Goal: Information Seeking & Learning: Learn about a topic

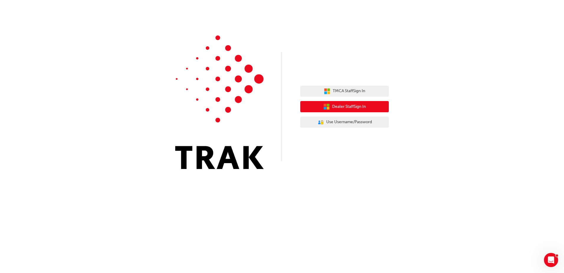
click at [372, 105] on button "Dealer Staff Sign In" at bounding box center [345, 106] width 89 height 11
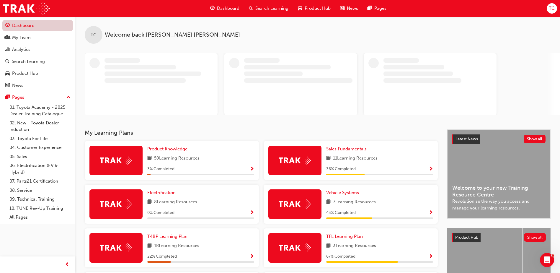
click at [46, 22] on link "Dashboard" at bounding box center [37, 25] width 71 height 11
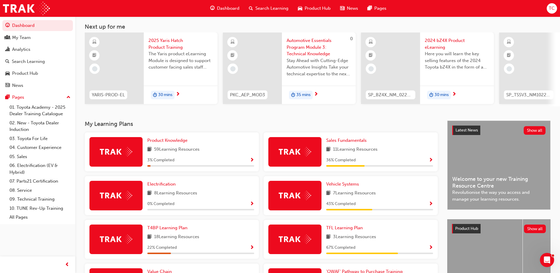
scroll to position [177, 0]
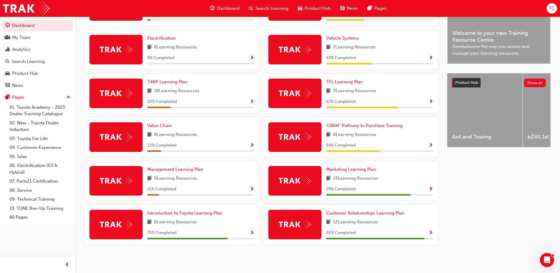
click at [360, 229] on div "Customer Relationships Learning Plan 12 Learning Resources 92 % Completed" at bounding box center [379, 225] width 107 height 30
click at [347, 128] on span "'OWAF' Pathway to Purchase Training" at bounding box center [364, 125] width 76 height 5
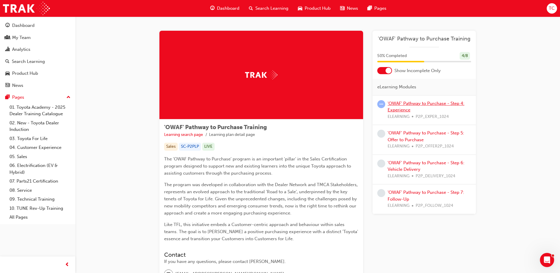
click at [414, 104] on link "'OWAF' Pathway to Purchase - Step 4: Experience" at bounding box center [426, 107] width 77 height 12
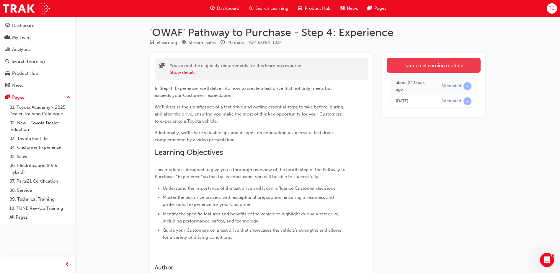
click at [432, 67] on link "Launch eLearning module" at bounding box center [434, 65] width 94 height 15
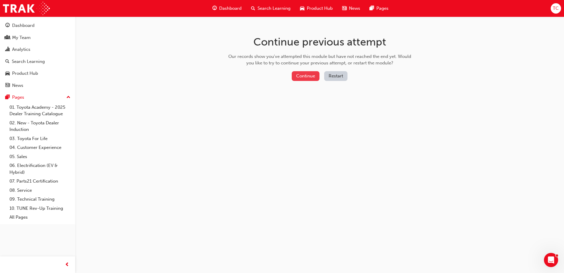
click at [311, 78] on button "Continue" at bounding box center [306, 76] width 28 height 10
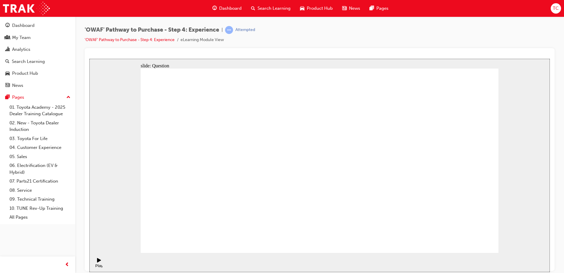
checkbox input "true"
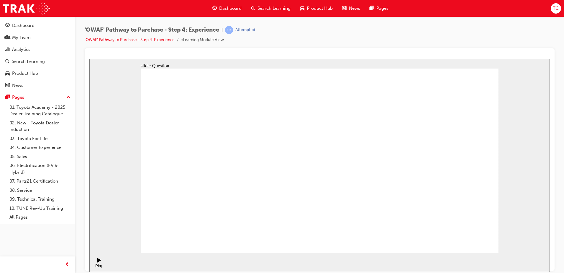
checkbox input "true"
drag, startPoint x: 428, startPoint y: 192, endPoint x: 207, endPoint y: 188, distance: 221.2
drag, startPoint x: 433, startPoint y: 196, endPoint x: 212, endPoint y: 195, distance: 220.8
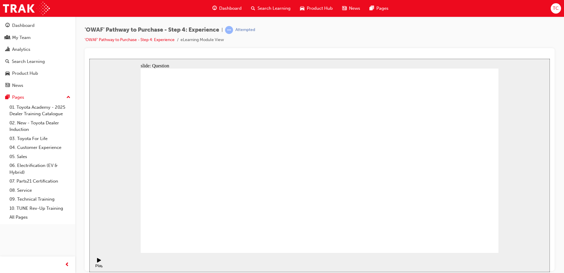
drag, startPoint x: 439, startPoint y: 199, endPoint x: 330, endPoint y: 207, distance: 109.8
drag, startPoint x: 442, startPoint y: 199, endPoint x: 222, endPoint y: 196, distance: 220.6
drag, startPoint x: 428, startPoint y: 197, endPoint x: 323, endPoint y: 204, distance: 104.8
drag, startPoint x: 439, startPoint y: 194, endPoint x: 326, endPoint y: 199, distance: 112.6
drag, startPoint x: 433, startPoint y: 197, endPoint x: 217, endPoint y: 200, distance: 215.5
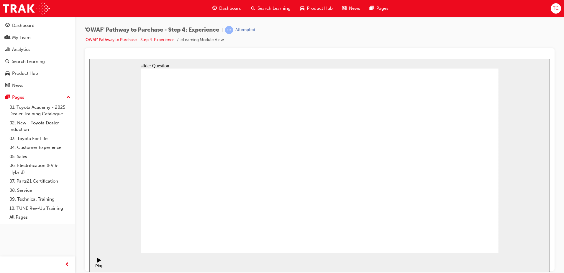
drag, startPoint x: 436, startPoint y: 199, endPoint x: 207, endPoint y: 207, distance: 229.2
drag, startPoint x: 444, startPoint y: 192, endPoint x: 221, endPoint y: 194, distance: 223.2
drag, startPoint x: 441, startPoint y: 198, endPoint x: 219, endPoint y: 203, distance: 221.8
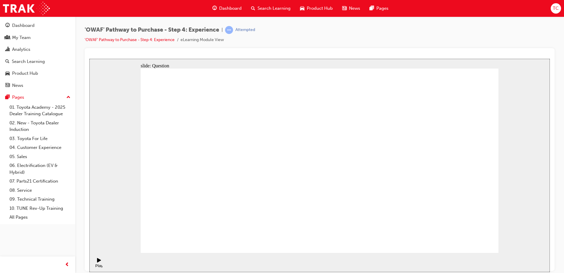
drag, startPoint x: 430, startPoint y: 199, endPoint x: 326, endPoint y: 210, distance: 104.2
drag, startPoint x: 443, startPoint y: 203, endPoint x: 228, endPoint y: 207, distance: 215.2
drag, startPoint x: 425, startPoint y: 203, endPoint x: 314, endPoint y: 217, distance: 111.6
drag, startPoint x: 433, startPoint y: 204, endPoint x: 330, endPoint y: 217, distance: 103.2
drag, startPoint x: 432, startPoint y: 198, endPoint x: 211, endPoint y: 205, distance: 220.7
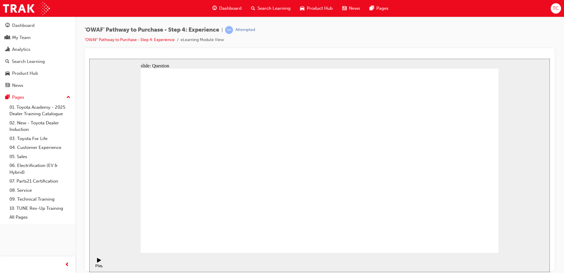
drag, startPoint x: 428, startPoint y: 196, endPoint x: 317, endPoint y: 211, distance: 111.9
drag, startPoint x: 311, startPoint y: 218, endPoint x: 310, endPoint y: 166, distance: 52.6
drag, startPoint x: 430, startPoint y: 215, endPoint x: 353, endPoint y: 162, distance: 93.9
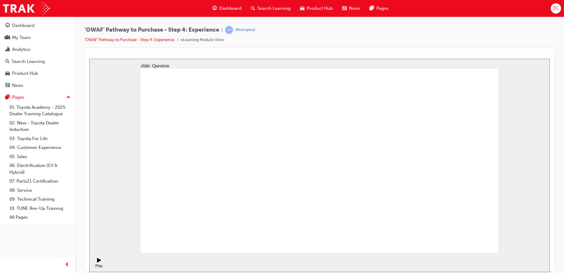
drag, startPoint x: 317, startPoint y: 160, endPoint x: 394, endPoint y: 160, distance: 77.1
drag, startPoint x: 347, startPoint y: 210, endPoint x: 309, endPoint y: 158, distance: 64.4
drag, startPoint x: 473, startPoint y: 208, endPoint x: 432, endPoint y: 156, distance: 66.4
drag, startPoint x: 389, startPoint y: 208, endPoint x: 470, endPoint y: 156, distance: 96.1
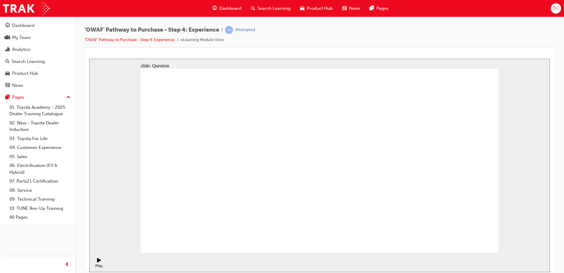
drag, startPoint x: 255, startPoint y: 217, endPoint x: 305, endPoint y: 139, distance: 92.3
drag, startPoint x: 393, startPoint y: 220, endPoint x: 422, endPoint y: 145, distance: 80.0
drag, startPoint x: 331, startPoint y: 197, endPoint x: 419, endPoint y: 154, distance: 97.3
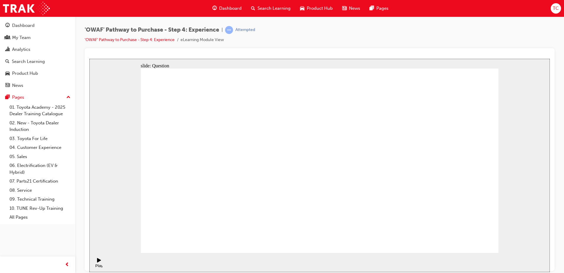
drag, startPoint x: 253, startPoint y: 200, endPoint x: 303, endPoint y: 141, distance: 77.5
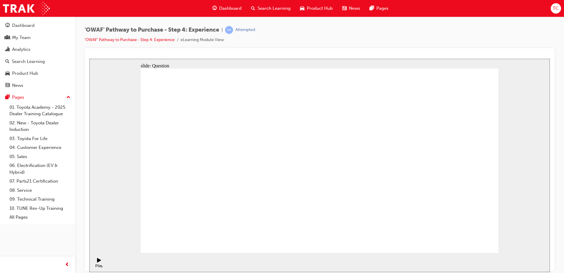
radio input "true"
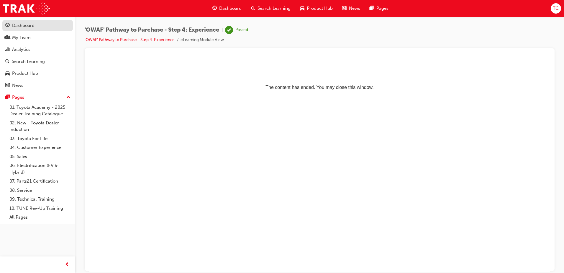
click at [30, 27] on div "Dashboard" at bounding box center [23, 25] width 22 height 7
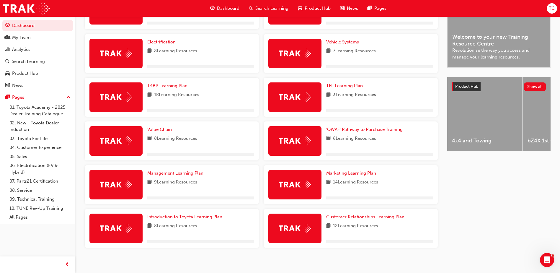
scroll to position [177, 0]
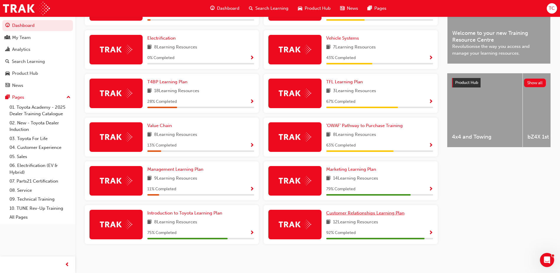
click at [368, 216] on span "Customer Relationships Learning Plan" at bounding box center [365, 212] width 78 height 5
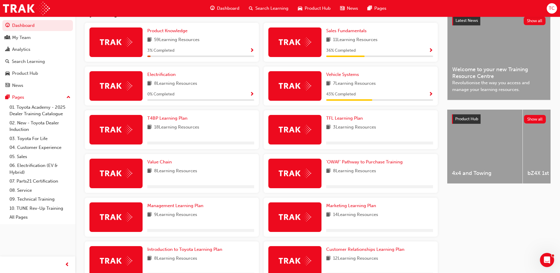
scroll to position [148, 0]
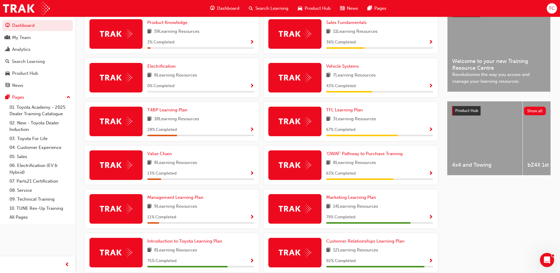
click at [367, 208] on span "14 Learning Resources" at bounding box center [355, 206] width 45 height 7
click at [365, 200] on span "Marketing Learning Plan" at bounding box center [351, 197] width 50 height 5
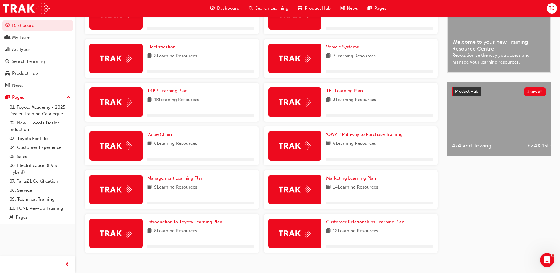
scroll to position [177, 0]
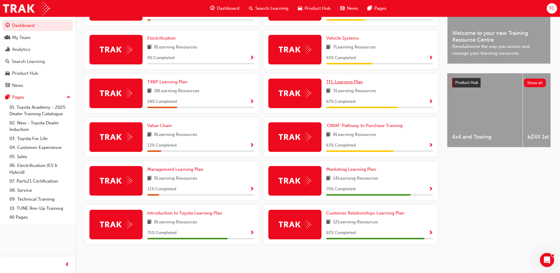
click at [348, 81] on span "TFL Learning Plan" at bounding box center [344, 81] width 37 height 5
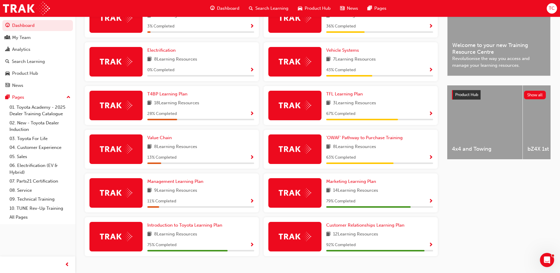
scroll to position [178, 0]
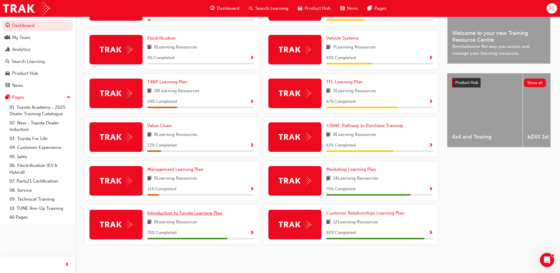
click at [203, 213] on span "Introduction to Toyota Learning Plan" at bounding box center [184, 212] width 75 height 5
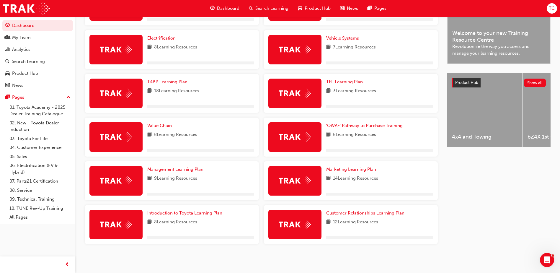
scroll to position [177, 0]
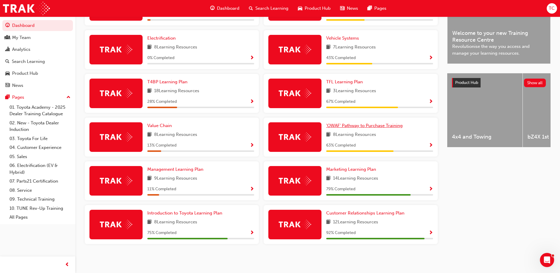
click at [349, 126] on span "'OWAF' Pathway to Purchase Training" at bounding box center [364, 125] width 76 height 5
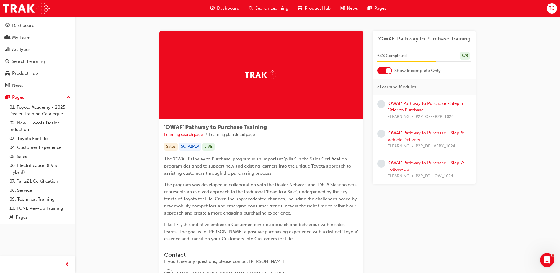
click at [419, 104] on link "'OWAF' Pathway to Purchase - Step 5: Offer to Purchase" at bounding box center [426, 107] width 76 height 12
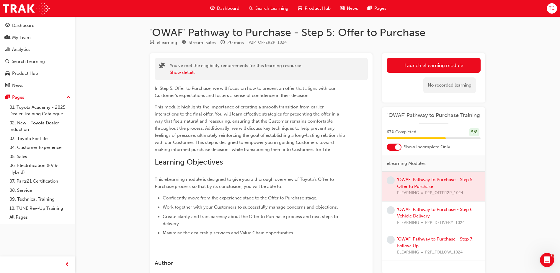
click at [438, 180] on div at bounding box center [433, 187] width 103 height 30
click at [419, 64] on link "Launch eLearning module" at bounding box center [434, 65] width 94 height 15
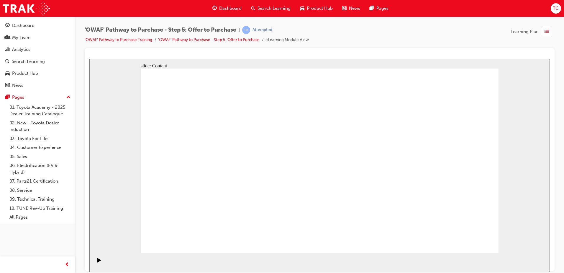
click at [100, 260] on rect "Pause (Ctrl+Alt+P)" at bounding box center [100, 259] width 1 height 4
click at [97, 261] on icon "Play (Ctrl+Alt+P)" at bounding box center [99, 259] width 4 height 4
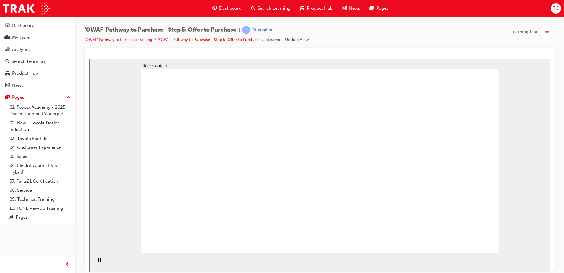
drag, startPoint x: 456, startPoint y: 235, endPoint x: 474, endPoint y: 244, distance: 19.5
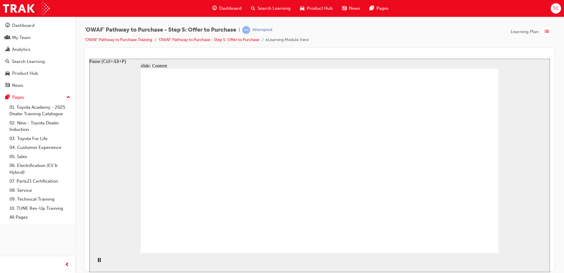
click at [98, 262] on icon "Pause (Ctrl+Alt+P)" at bounding box center [99, 259] width 3 height 4
click at [94, 261] on div "Play (Ctrl+Alt+P)" at bounding box center [99, 262] width 10 height 10
click at [98, 262] on icon "Pause (Ctrl+Alt+P)" at bounding box center [99, 259] width 3 height 4
click at [95, 260] on div "Play (Ctrl+Alt+P)" at bounding box center [99, 262] width 10 height 10
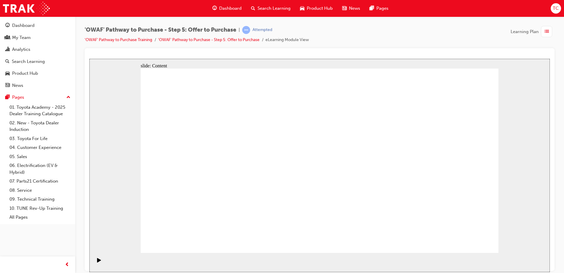
click at [98, 262] on icon "Pause (Ctrl+Alt+P)" at bounding box center [99, 259] width 3 height 4
click at [560, 6] on div "TC" at bounding box center [556, 8] width 10 height 10
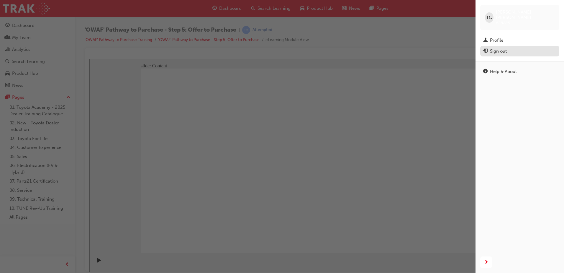
click at [497, 48] on div "Sign out" at bounding box center [498, 51] width 17 height 7
